Goal: Information Seeking & Learning: Learn about a topic

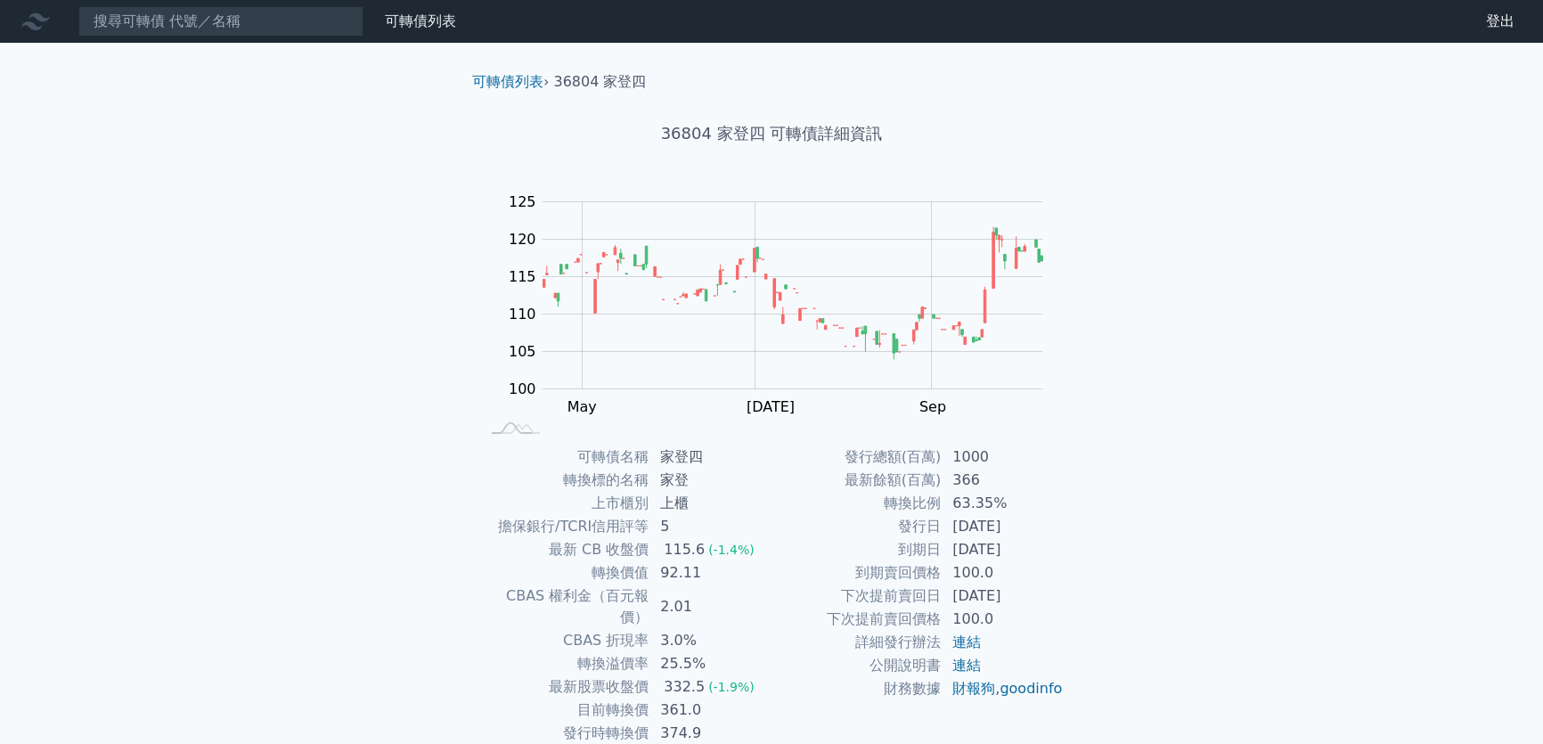
scroll to position [80, 0]
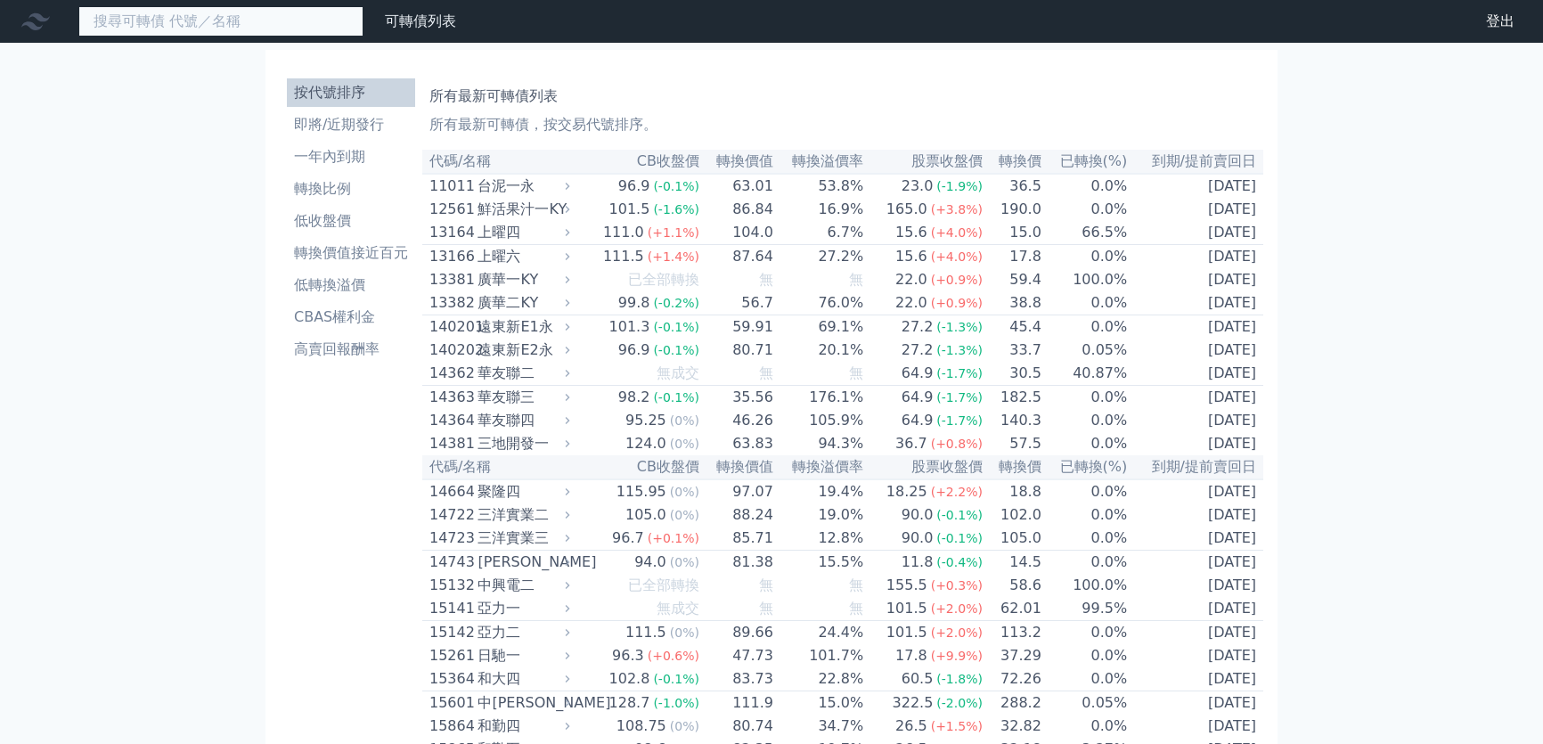
click at [190, 21] on input at bounding box center [220, 21] width 285 height 30
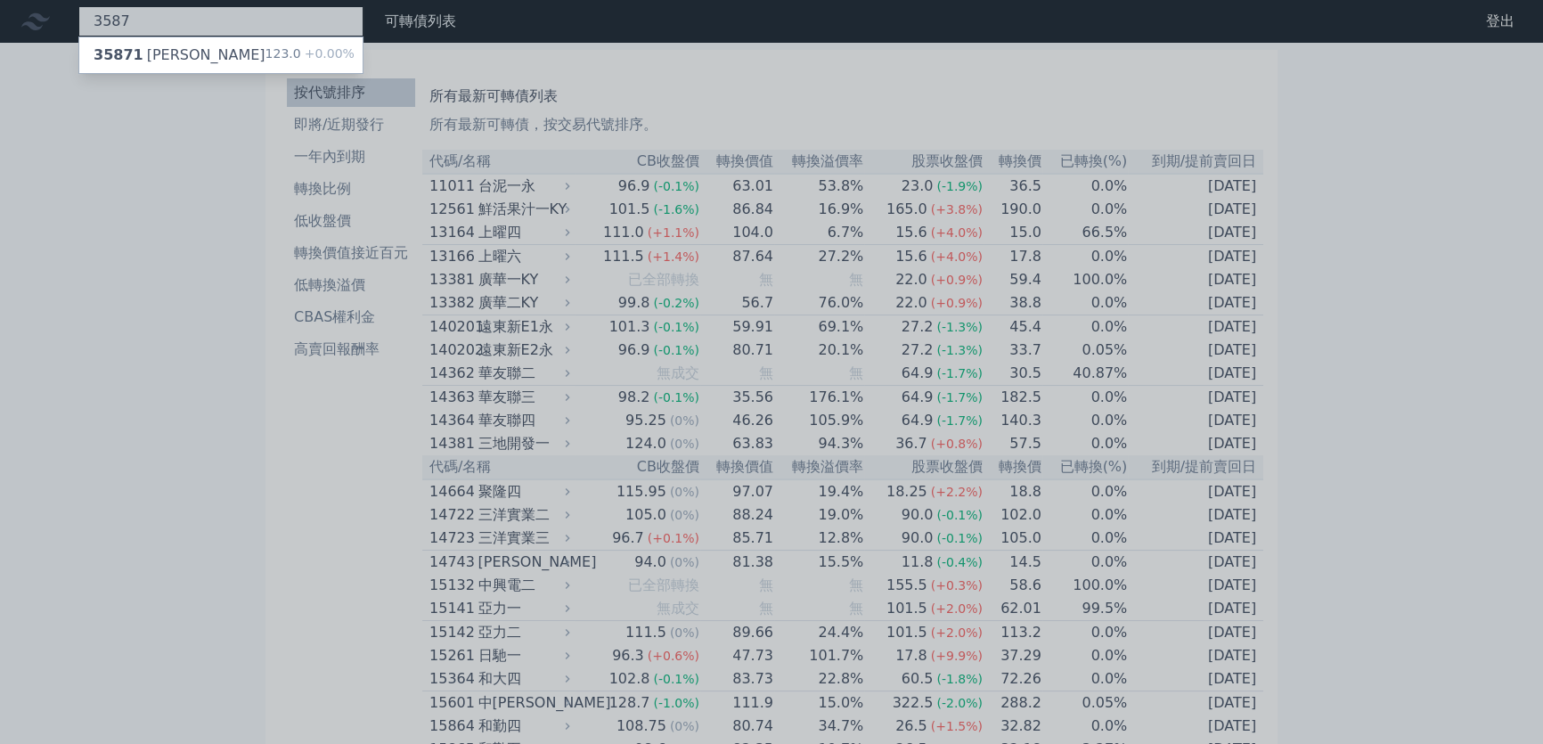
type input "3587"
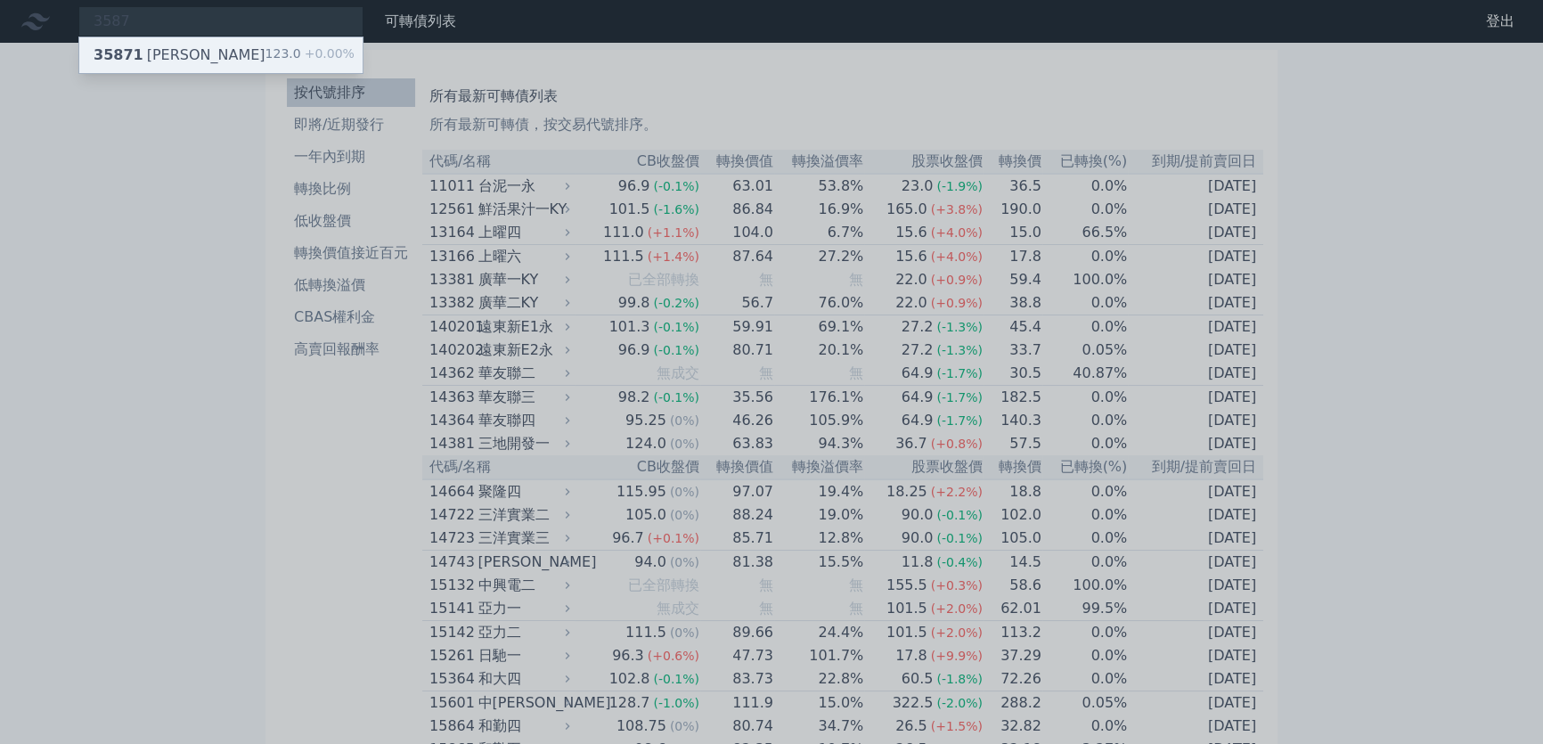
drag, startPoint x: 150, startPoint y: 58, endPoint x: 164, endPoint y: 71, distance: 19.5
click at [148, 58] on div "35871 [PERSON_NAME]" at bounding box center [180, 55] width 172 height 21
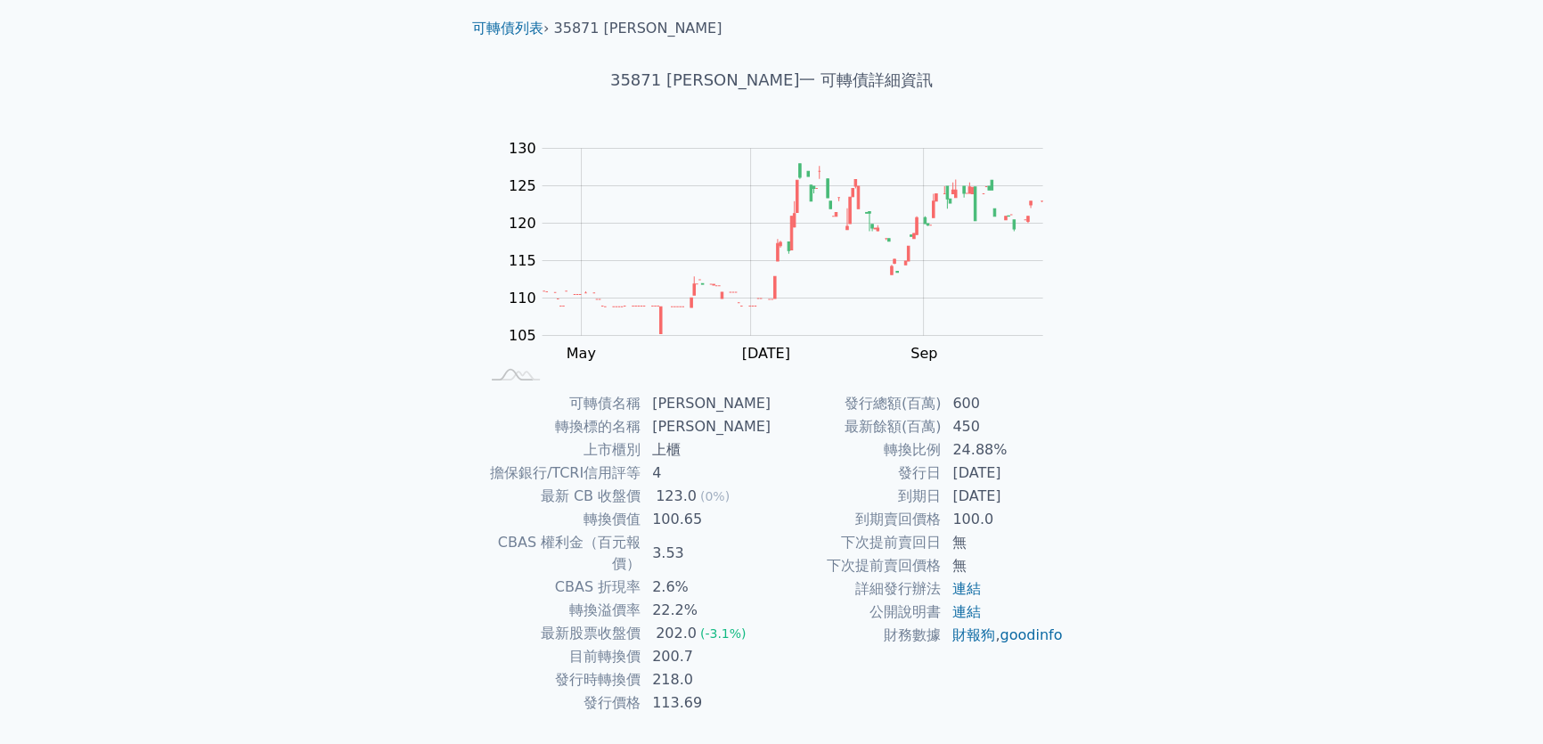
scroll to position [80, 0]
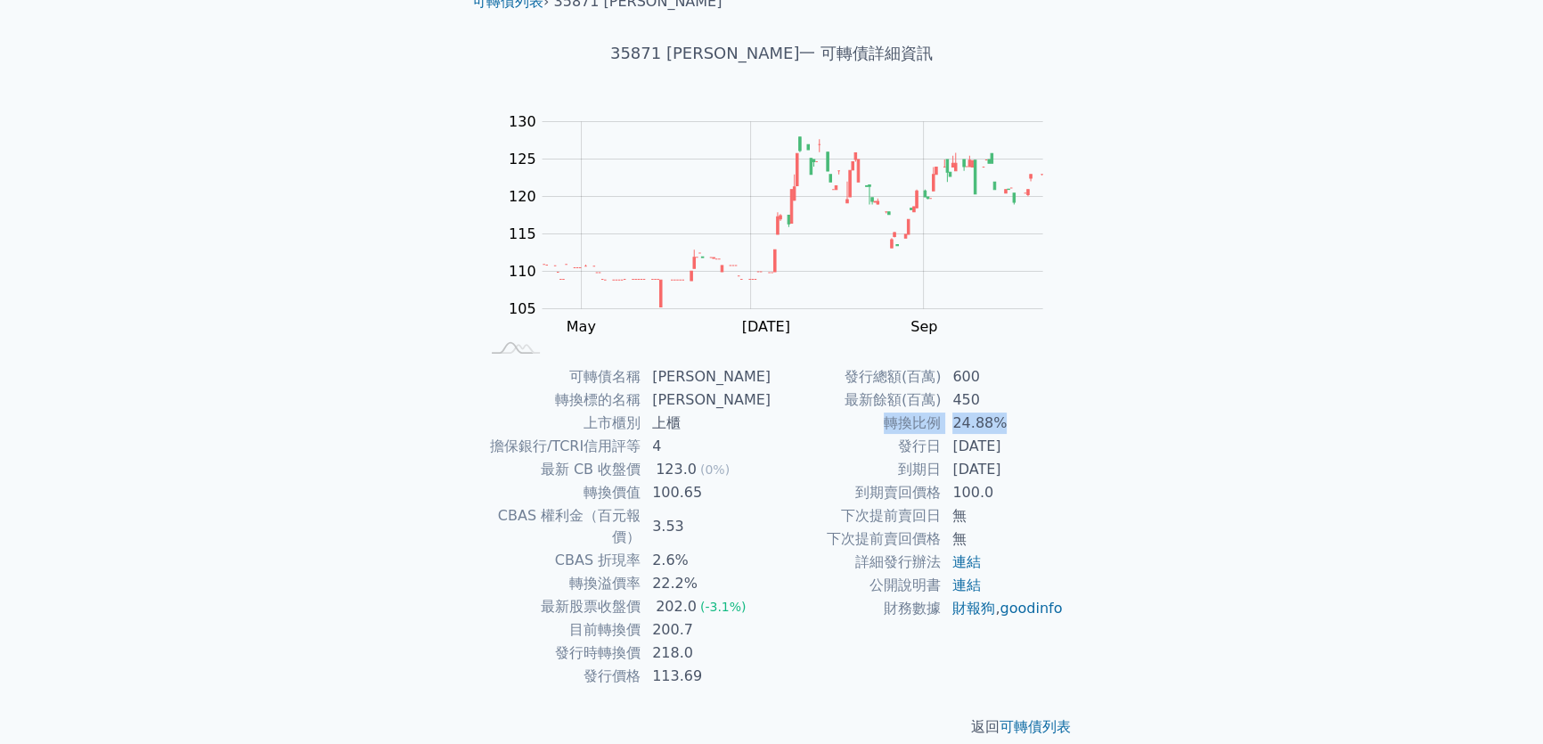
drag, startPoint x: 899, startPoint y: 420, endPoint x: 1033, endPoint y: 423, distance: 134.5
click at [1033, 423] on tr "轉換比例 24.88%" at bounding box center [917, 423] width 292 height 23
click at [1090, 431] on div "可轉債列表 › 35871 [PERSON_NAME] 35871 [PERSON_NAME] 可轉債詳細資訊 Zoom Out 105 95 100 105…" at bounding box center [771, 364] width 684 height 803
drag, startPoint x: 659, startPoint y: 606, endPoint x: 698, endPoint y: 606, distance: 39.2
click at [698, 618] on td "200.7" at bounding box center [706, 629] width 130 height 23
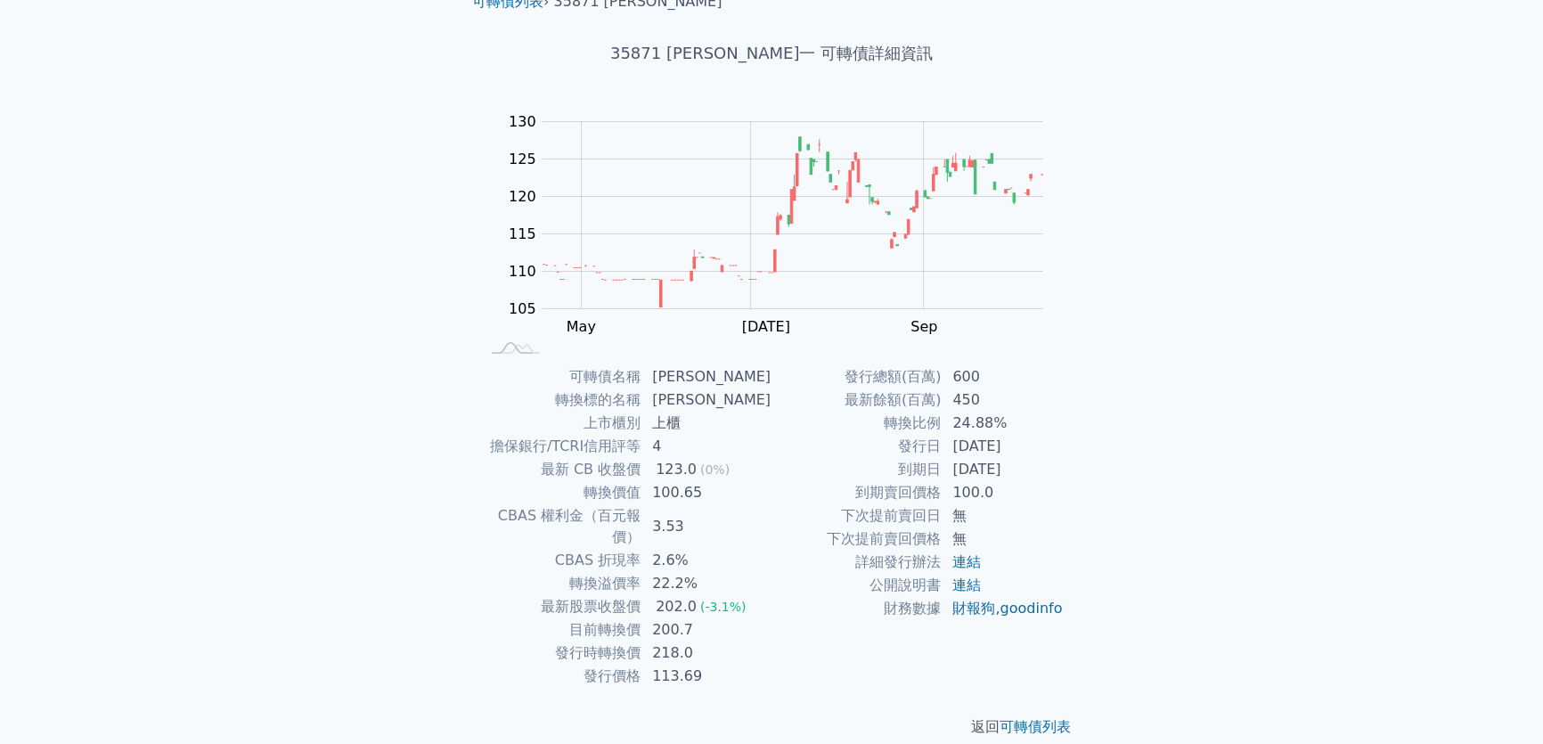
click at [746, 641] on td "218.0" at bounding box center [706, 652] width 130 height 23
drag, startPoint x: 885, startPoint y: 422, endPoint x: 1024, endPoint y: 420, distance: 139.0
click at [1024, 420] on tr "轉換比例 24.88%" at bounding box center [917, 423] width 292 height 23
click at [1071, 427] on div "可轉債名稱 [PERSON_NAME] 轉換標的名稱 [PERSON_NAME] 上市櫃別 上櫃 擔保銀行/TCRI信用評等 4 最新 CB 收盤價 123.…" at bounding box center [771, 526] width 627 height 322
drag, startPoint x: 532, startPoint y: 443, endPoint x: 713, endPoint y: 443, distance: 181.7
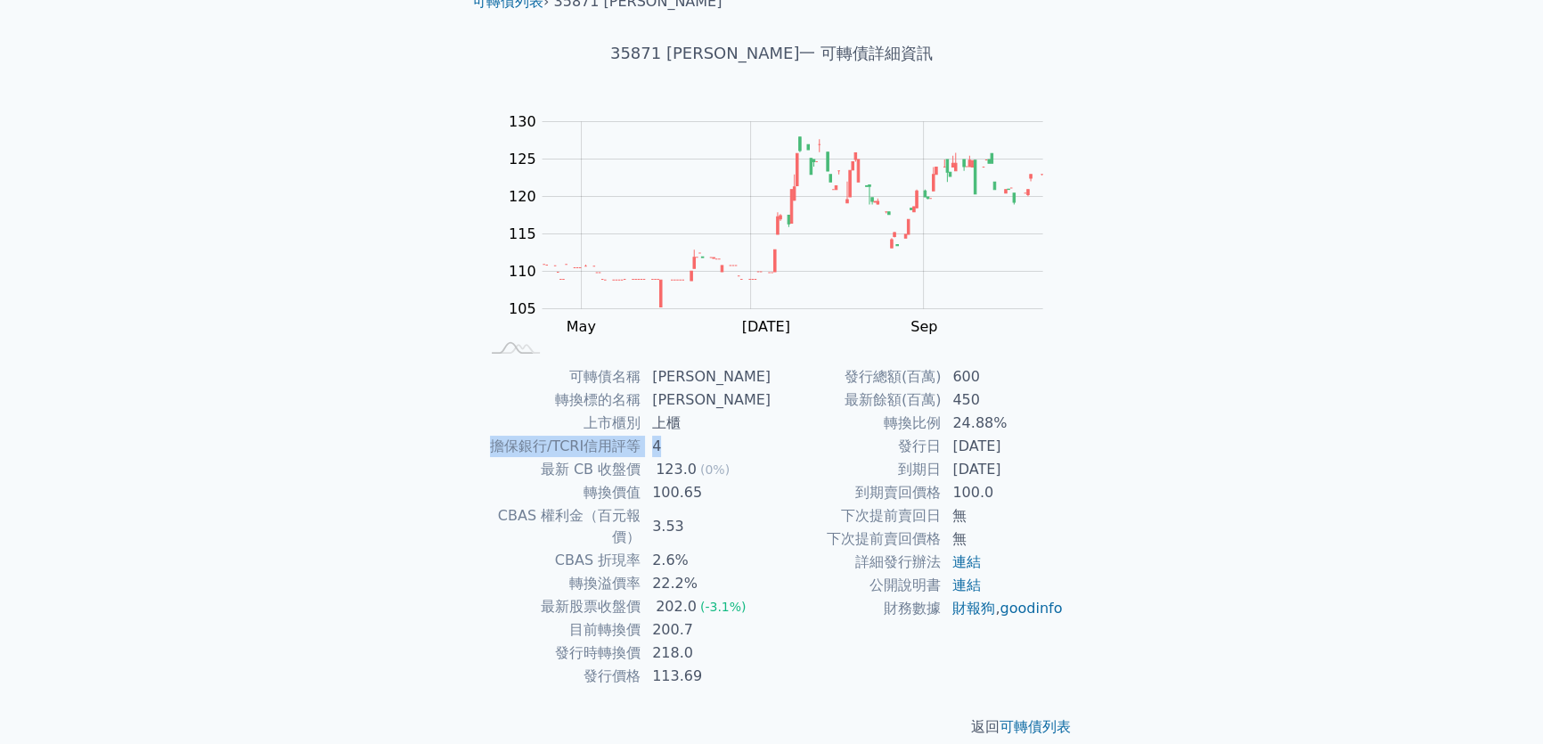
click at [713, 443] on tr "擔保銀行/TCRI信用評等 4" at bounding box center [625, 446] width 292 height 23
click at [730, 441] on td "4" at bounding box center [706, 446] width 130 height 23
click at [730, 440] on td "4" at bounding box center [706, 446] width 130 height 23
click at [973, 587] on link "連結" at bounding box center [966, 584] width 29 height 17
drag, startPoint x: 957, startPoint y: 446, endPoint x: 1056, endPoint y: 449, distance: 99.8
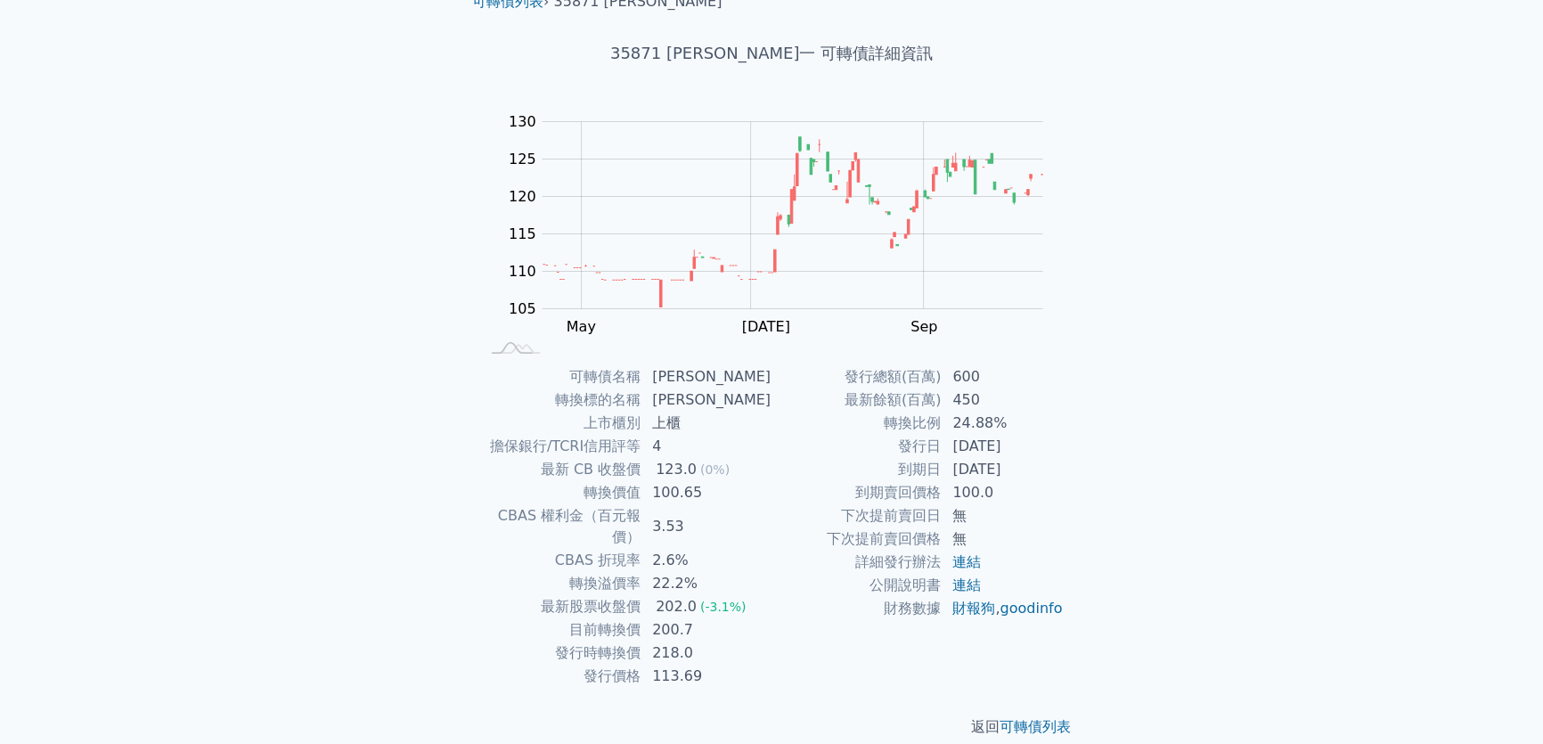
click at [1056, 449] on td "[DATE]" at bounding box center [1002, 446] width 122 height 23
click at [1044, 484] on td "100.0" at bounding box center [1002, 492] width 122 height 23
click at [1099, 391] on div "可轉債列表 › 35871 [PERSON_NAME] 35871 [PERSON_NAME] 可轉債詳細資訊 Zoom Out 105 95 100 105…" at bounding box center [771, 364] width 684 height 803
